Goal: Task Accomplishment & Management: Use online tool/utility

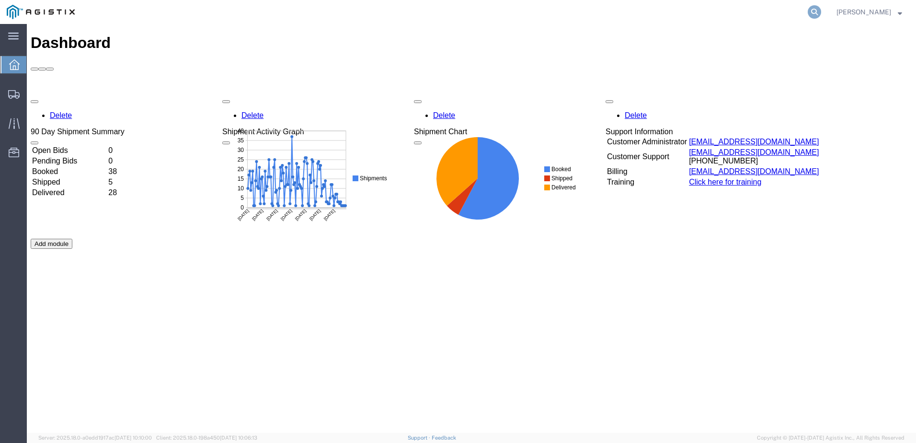
click at [821, 14] on icon at bounding box center [814, 11] width 13 height 13
click at [620, 13] on input "search" at bounding box center [661, 11] width 291 height 23
paste input "526866186"
type input "526866186"
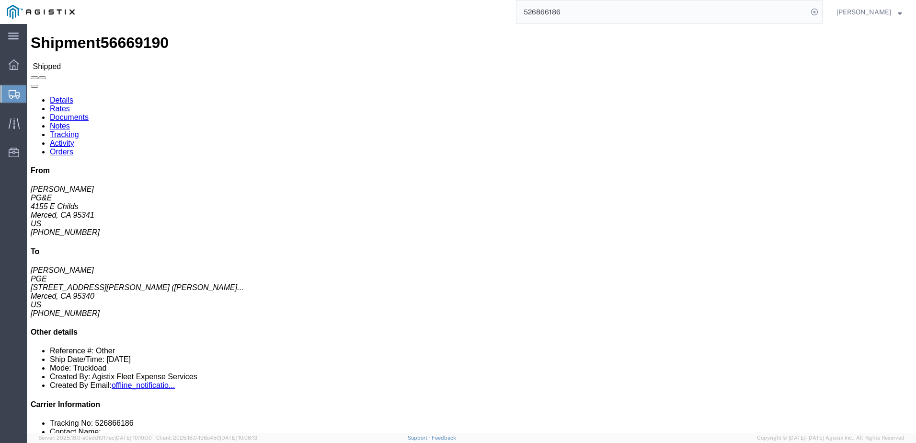
click span
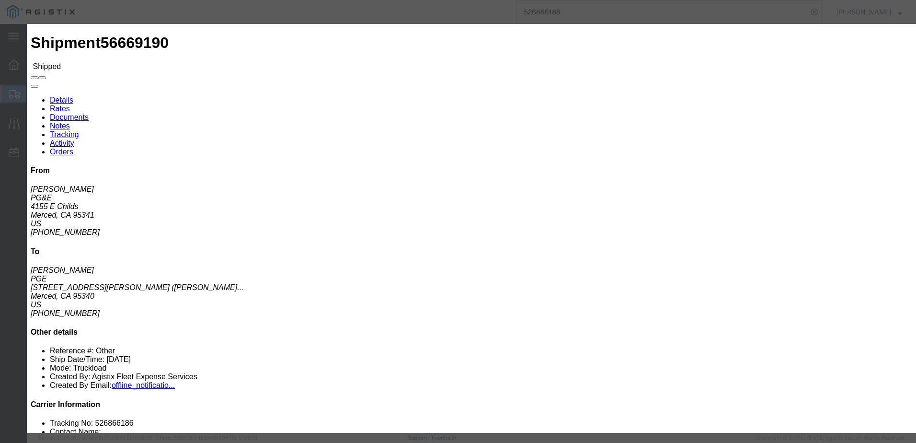
click input "text"
type input "[EMAIL_ADDRESS][DOMAIN_NAME]"
click label "PGE Fleet Bill Of Lading"
click input "PGE Fleet Bill Of Lading"
checkbox input "true"
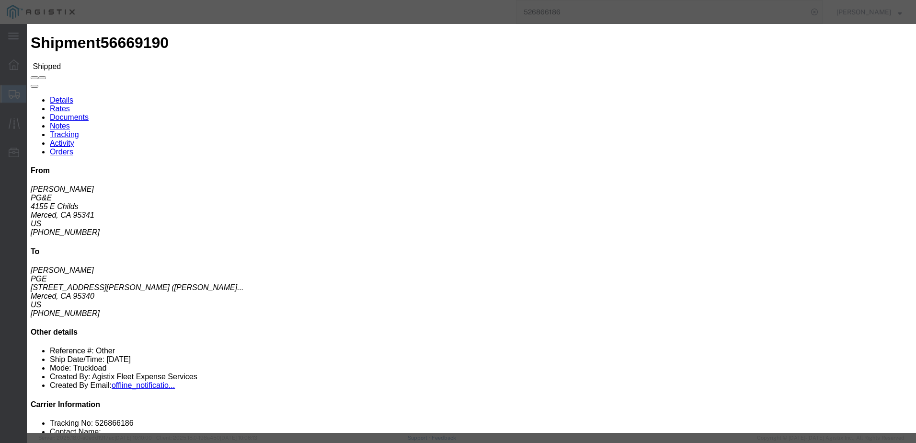
click button "Send"
